Goal: Task Accomplishment & Management: Manage account settings

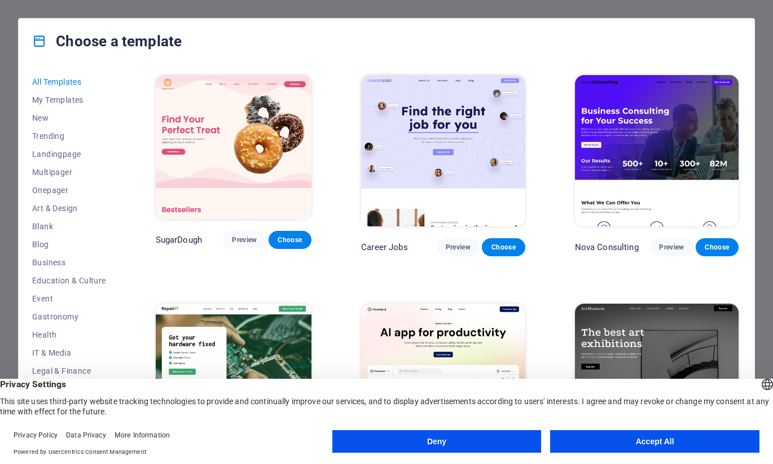
drag, startPoint x: 633, startPoint y: 438, endPoint x: 664, endPoint y: 433, distance: 30.9
click at [635, 438] on button "Accept All" at bounding box center [654, 441] width 209 height 23
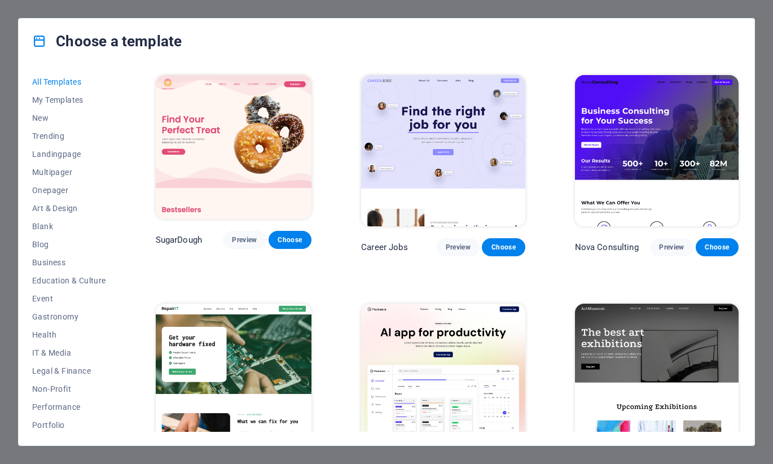
click at [208, 132] on img at bounding box center [234, 147] width 156 height 144
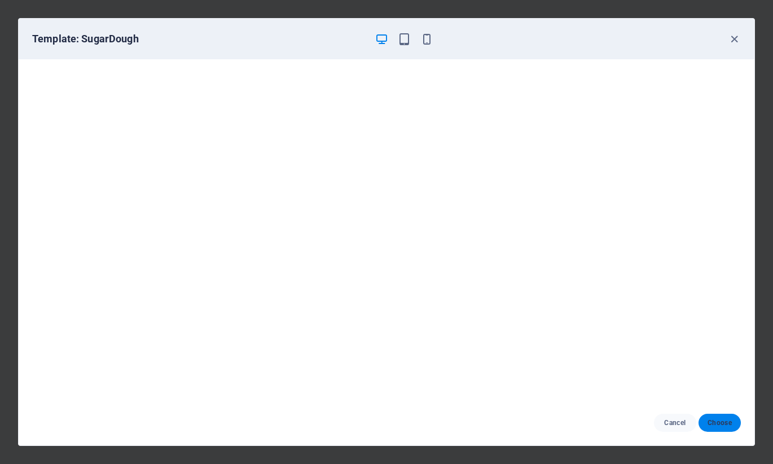
click at [730, 426] on span "Choose" at bounding box center [720, 422] width 24 height 9
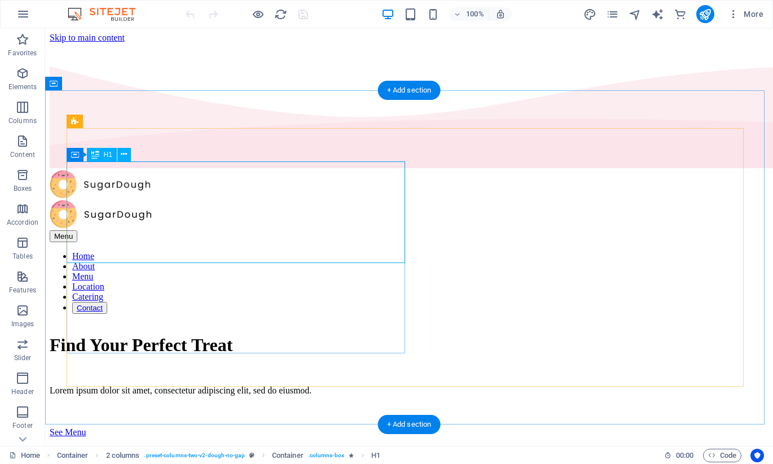
click at [239, 335] on div "Find Your Perfect Treat" at bounding box center [409, 345] width 719 height 21
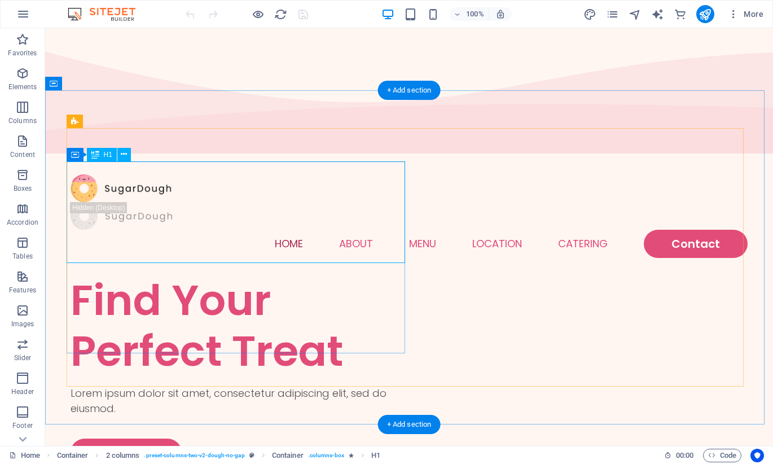
click at [332, 275] on div "Find Your Perfect Treat" at bounding box center [240, 326] width 339 height 102
click at [245, 275] on div "Find Your Perfect Treat" at bounding box center [240, 326] width 339 height 102
click at [195, 275] on div "Find Your Perfect Treat" at bounding box center [240, 326] width 339 height 102
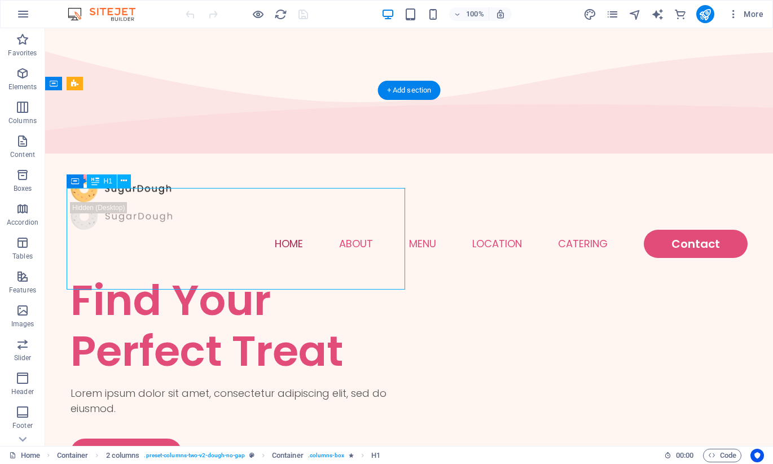
click at [198, 275] on div "Find Your Perfect Treat" at bounding box center [240, 326] width 339 height 102
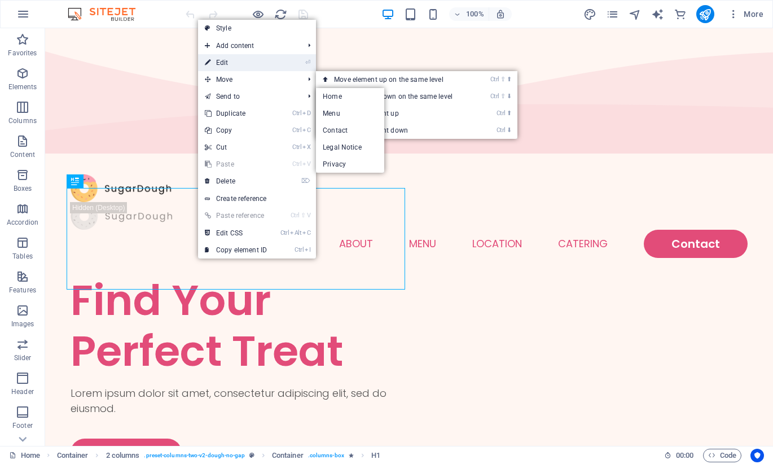
click at [227, 63] on link "⏎ Edit" at bounding box center [236, 62] width 76 height 17
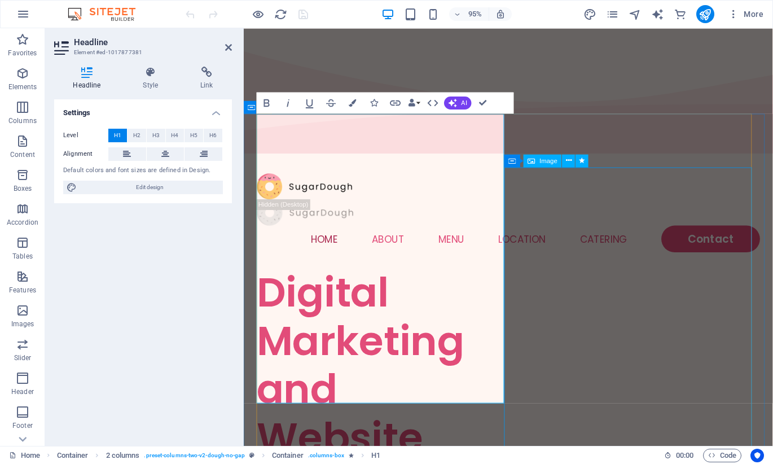
scroll to position [56, 0]
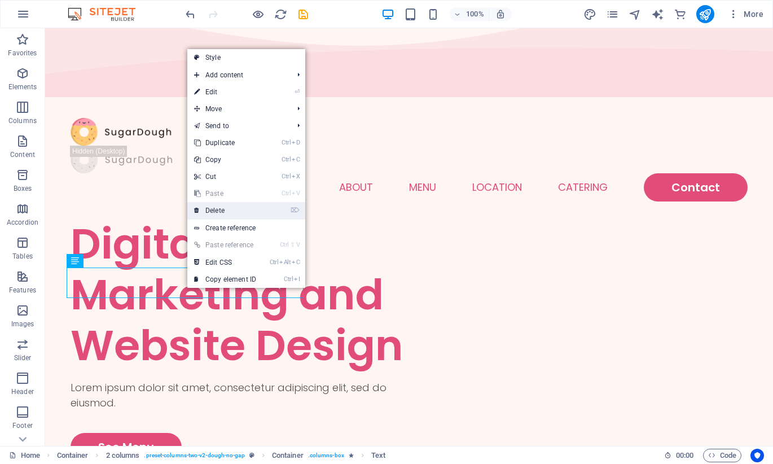
click at [225, 215] on link "⌦ Delete" at bounding box center [225, 210] width 76 height 17
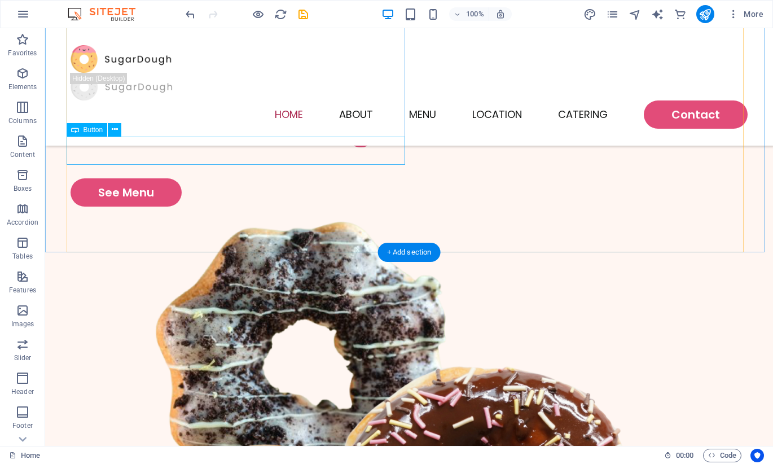
scroll to position [0, 0]
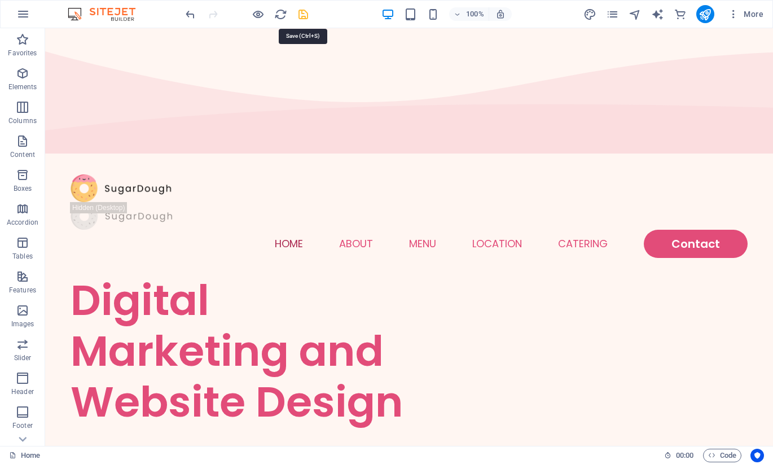
click at [301, 14] on icon "save" at bounding box center [303, 14] width 13 height 13
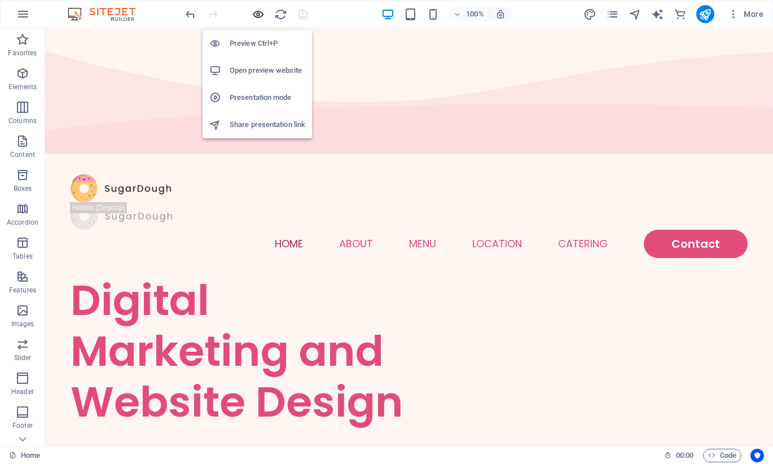
click at [256, 12] on icon "button" at bounding box center [258, 14] width 13 height 13
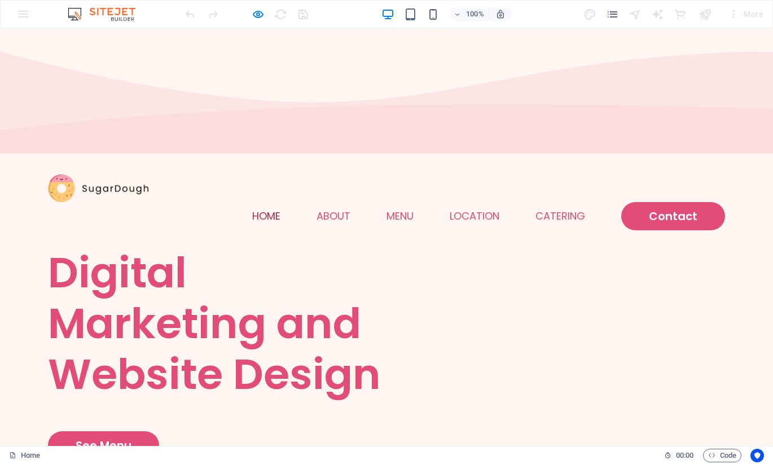
drag, startPoint x: 67, startPoint y: 124, endPoint x: 113, endPoint y: 99, distance: 51.8
click at [426, 15] on div "100%" at bounding box center [447, 14] width 130 height 18
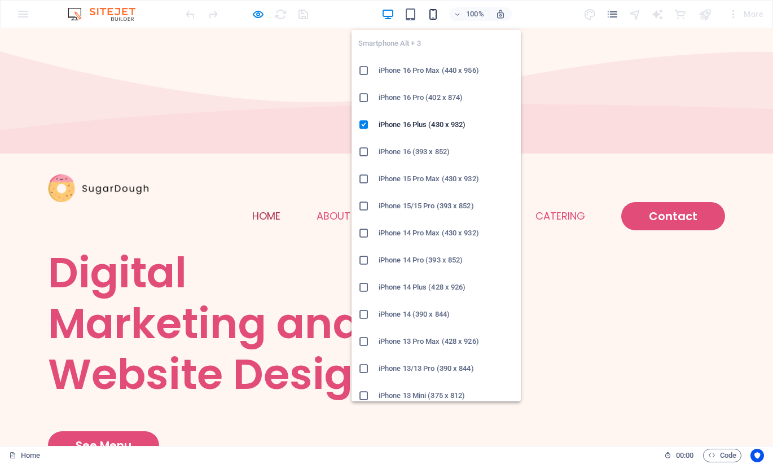
click at [429, 14] on icon "button" at bounding box center [433, 14] width 13 height 13
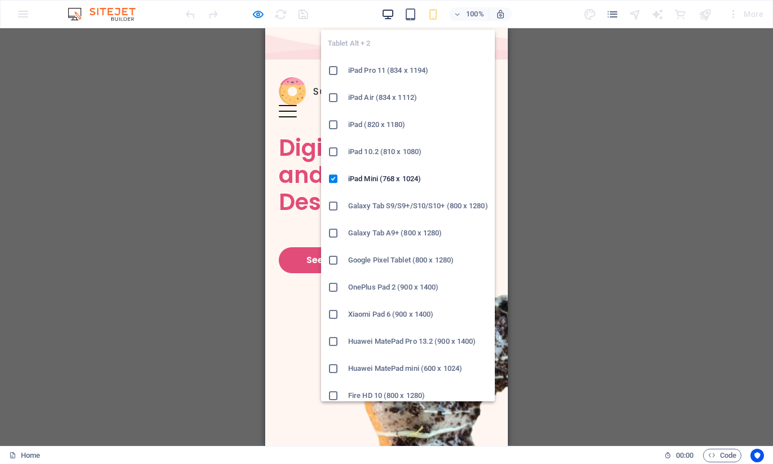
drag, startPoint x: 408, startPoint y: 14, endPoint x: 392, endPoint y: 10, distance: 16.2
click at [408, 14] on icon "button" at bounding box center [410, 14] width 13 height 13
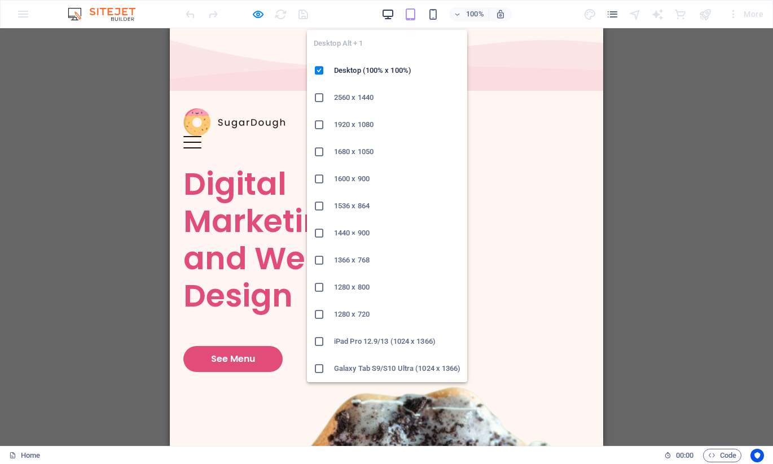
click at [388, 10] on icon "button" at bounding box center [388, 14] width 13 height 13
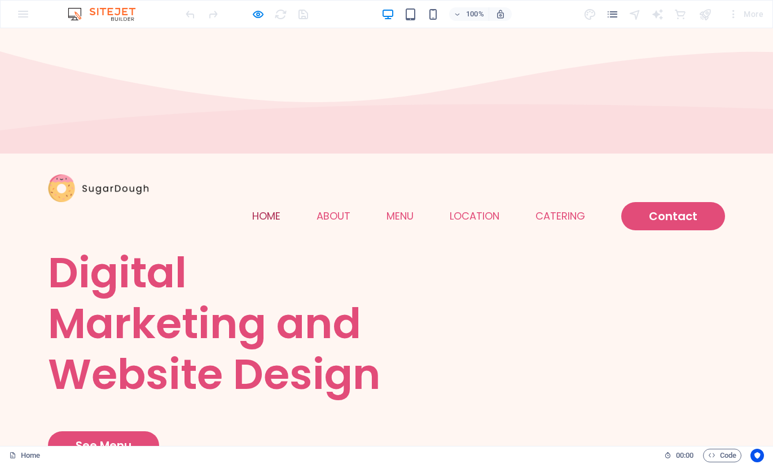
click at [285, 16] on div at bounding box center [246, 14] width 126 height 18
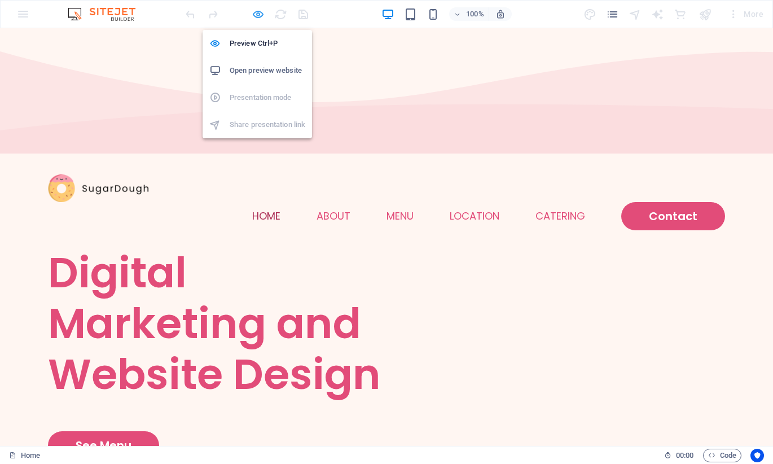
click at [257, 15] on icon "button" at bounding box center [258, 14] width 13 height 13
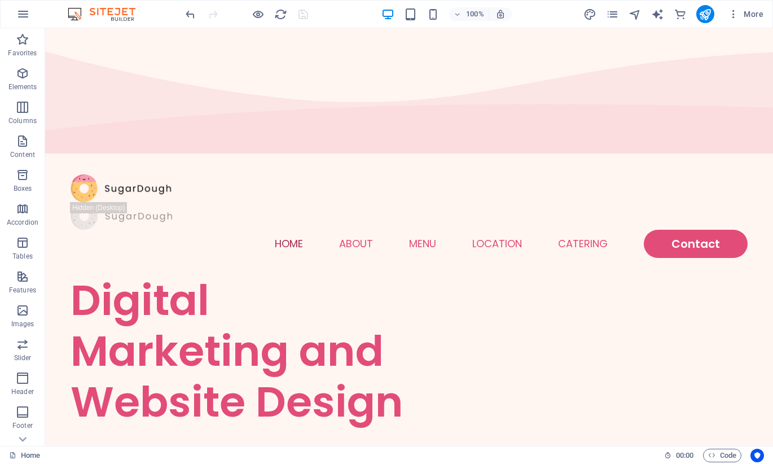
click at [124, 10] on img at bounding box center [107, 14] width 85 height 14
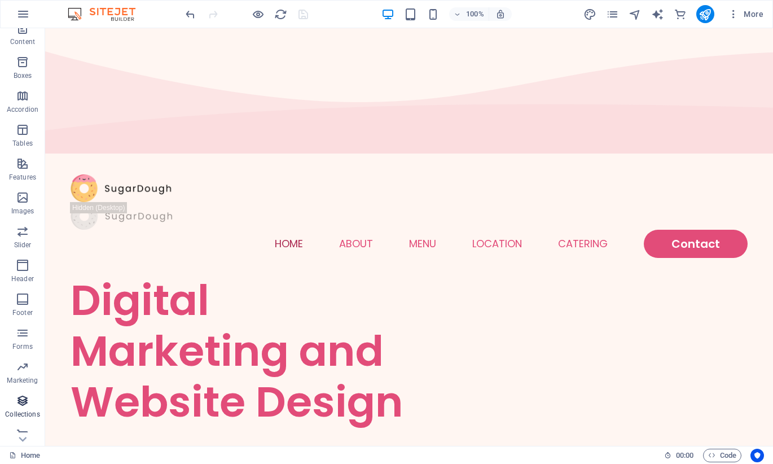
scroll to position [124, 0]
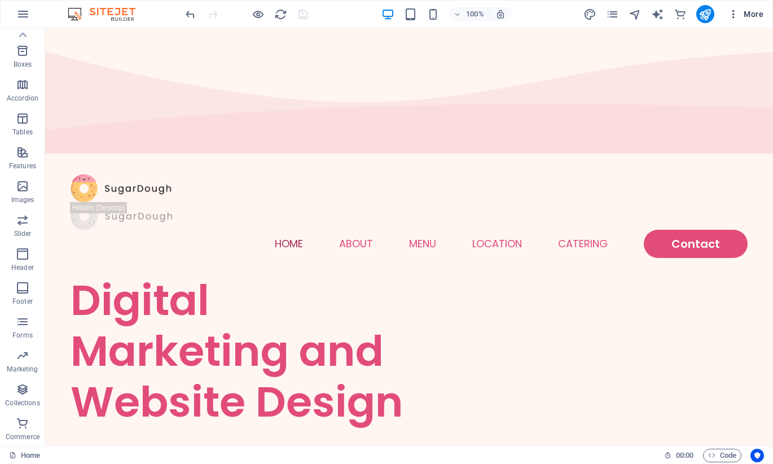
click at [731, 15] on icon "button" at bounding box center [733, 13] width 11 height 11
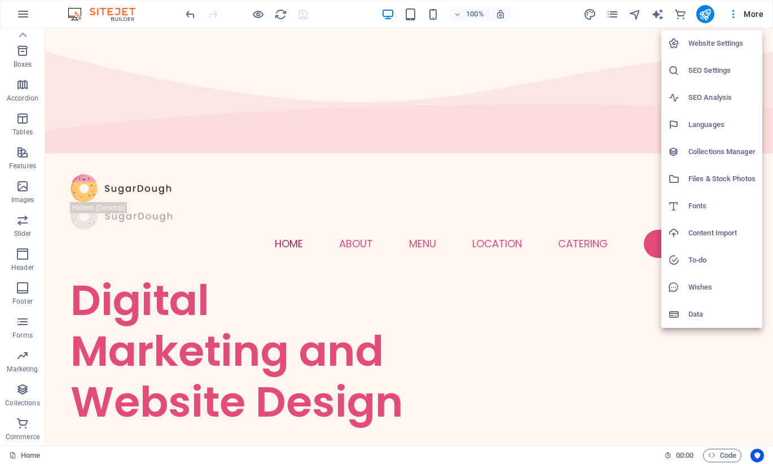
click at [611, 16] on div at bounding box center [386, 232] width 773 height 464
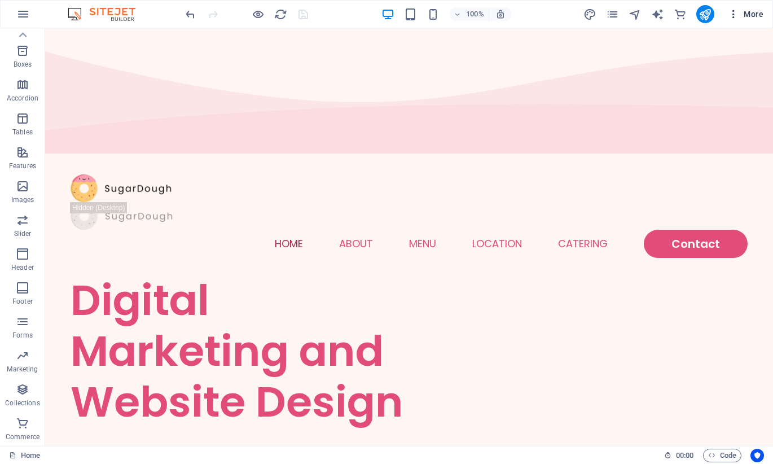
click at [738, 14] on icon "button" at bounding box center [733, 13] width 11 height 11
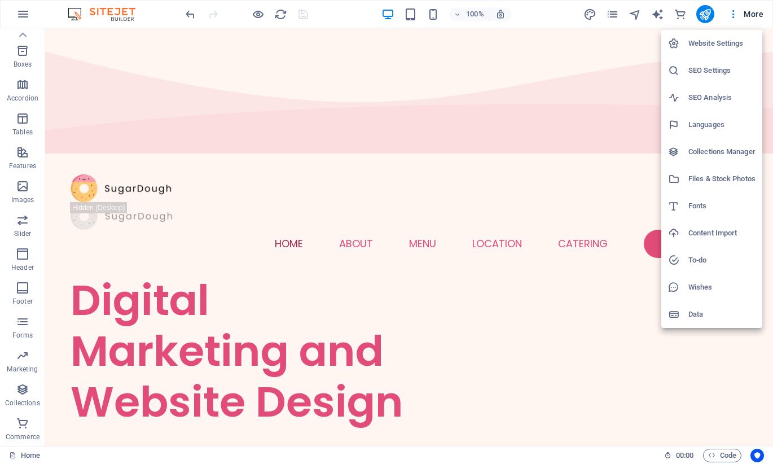
click at [727, 41] on h6 "Website Settings" at bounding box center [722, 44] width 67 height 14
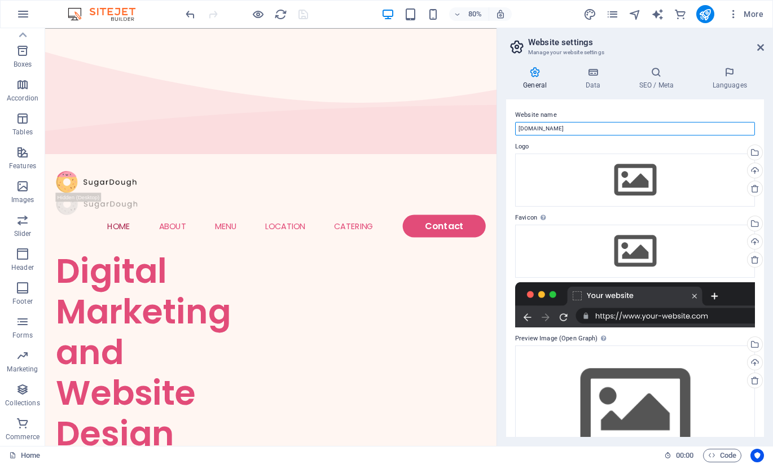
drag, startPoint x: 576, startPoint y: 127, endPoint x: 504, endPoint y: 126, distance: 72.3
click at [504, 127] on div "General Data SEO / Meta Languages Website name 123-printer.services Logo Drag f…" at bounding box center [635, 252] width 276 height 388
